Goal: Entertainment & Leisure: Consume media (video, audio)

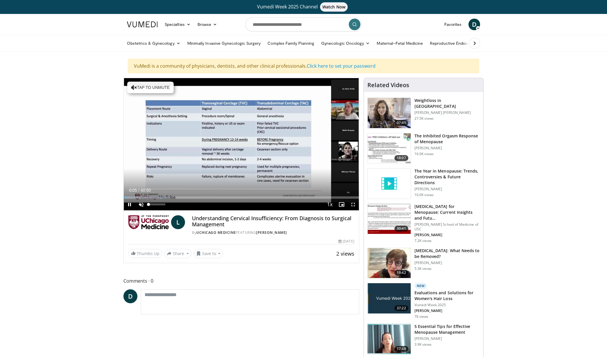
click at [141, 204] on span "Video Player" at bounding box center [141, 205] width 12 height 12
click at [129, 197] on div "Progress Bar" at bounding box center [129, 197] width 1 height 2
click at [351, 203] on span "Video Player" at bounding box center [353, 205] width 12 height 12
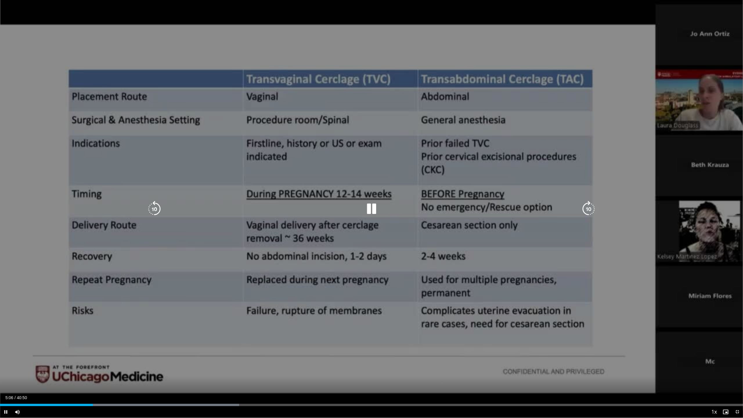
click at [606, 244] on div "10 seconds Tap to unmute" at bounding box center [371, 209] width 743 height 418
click at [606, 272] on div "10 seconds Tap to unmute" at bounding box center [371, 209] width 743 height 418
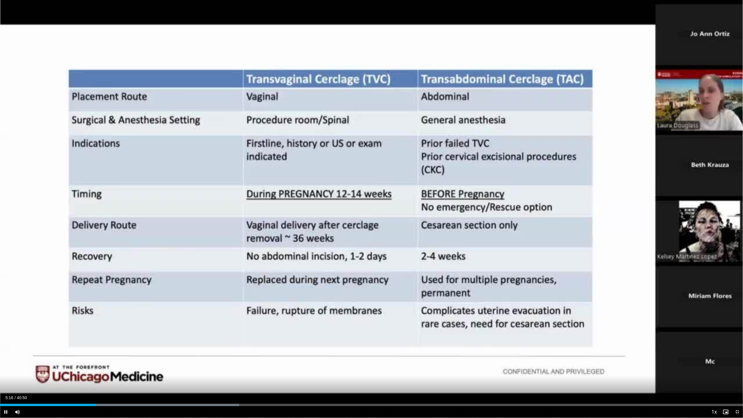
click at [606, 356] on span "Video Player" at bounding box center [737, 412] width 12 height 12
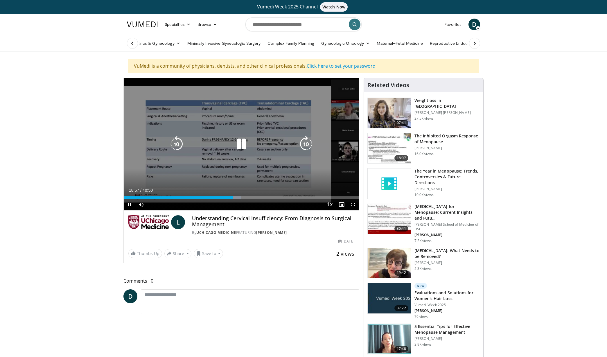
click at [240, 142] on icon "Video Player" at bounding box center [241, 144] width 16 height 16
click at [246, 138] on icon "Video Player" at bounding box center [241, 144] width 16 height 16
click at [240, 143] on icon "Video Player" at bounding box center [241, 144] width 16 height 16
click at [240, 145] on icon "Video Player" at bounding box center [241, 144] width 16 height 16
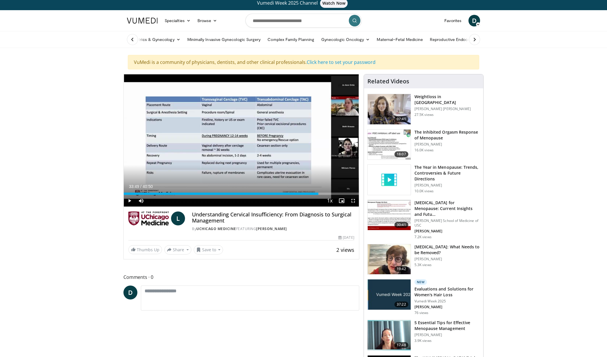
scroll to position [5, 0]
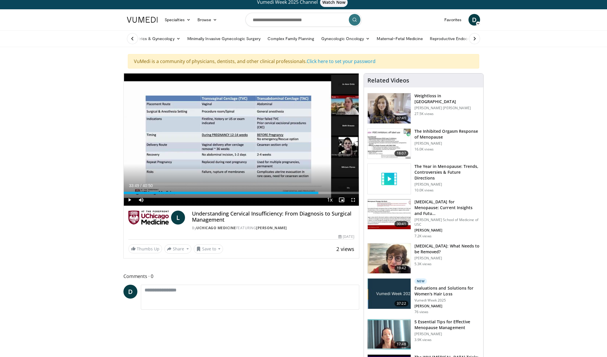
click at [130, 199] on span "Video Player" at bounding box center [130, 200] width 12 height 12
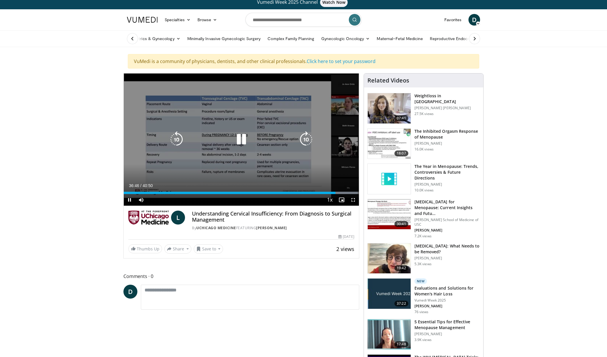
click at [249, 138] on icon "Video Player" at bounding box center [241, 139] width 16 height 16
